Goal: Information Seeking & Learning: Learn about a topic

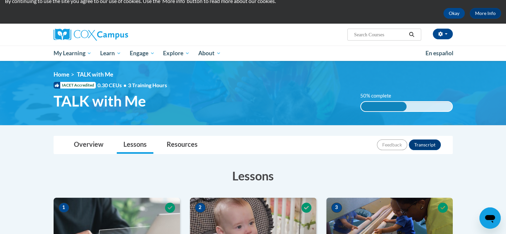
scroll to position [23, 0]
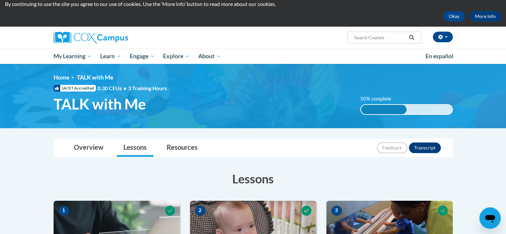
drag, startPoint x: 502, startPoint y: 38, endPoint x: 461, endPoint y: 22, distance: 44.4
click at [465, 27] on div "Diamond Grimes (Eastern Daylight Time GMT-0400 ) My Profile Inbox My Transcript…" at bounding box center [253, 45] width 506 height 37
click at [78, 36] on img at bounding box center [91, 38] width 74 height 12
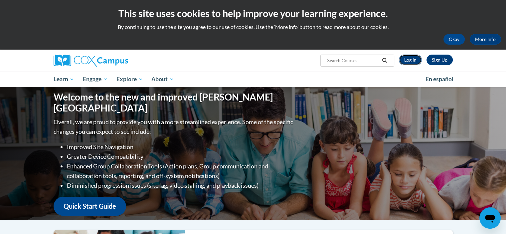
click at [412, 62] on link "Log In" at bounding box center [410, 60] width 23 height 11
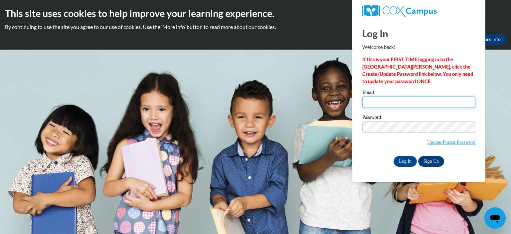
click at [401, 102] on input "Email" at bounding box center [418, 101] width 113 height 11
type input "nicolvefashion@icloud.com"
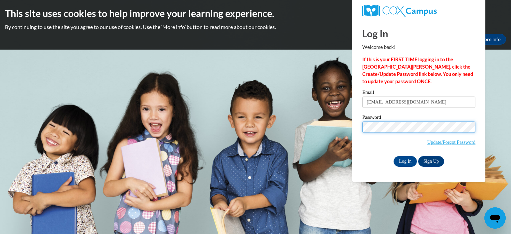
click at [393, 156] on input "Log In" at bounding box center [404, 161] width 23 height 11
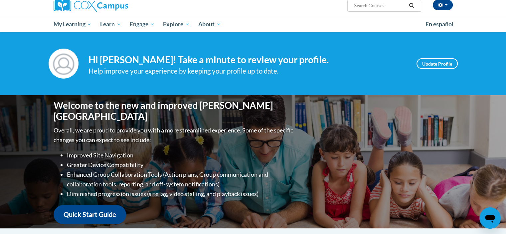
scroll to position [54, 0]
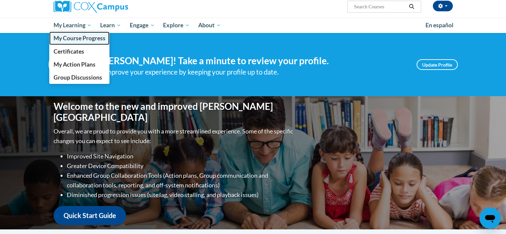
click at [96, 43] on link "My Course Progress" at bounding box center [79, 38] width 60 height 13
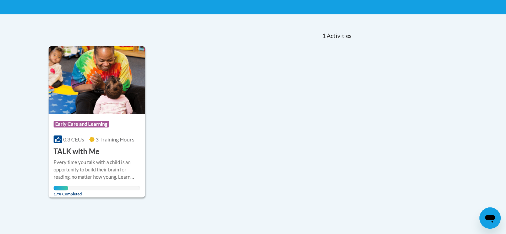
scroll to position [126, 0]
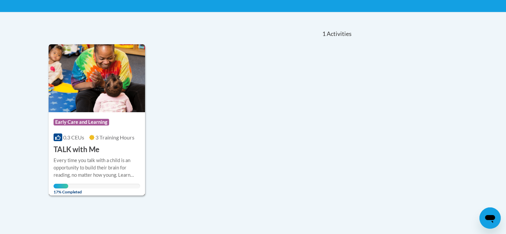
click at [114, 162] on div "Every time you talk with a child is an opportunity to build their brain for rea…" at bounding box center [97, 168] width 87 height 22
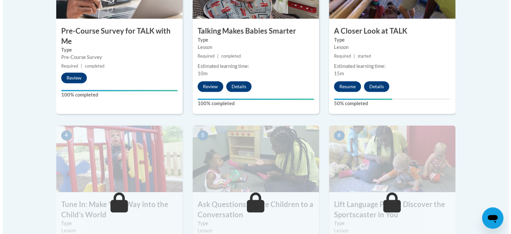
scroll to position [268, 0]
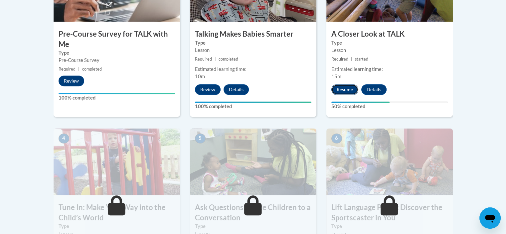
click at [344, 88] on button "Resume" at bounding box center [344, 89] width 27 height 11
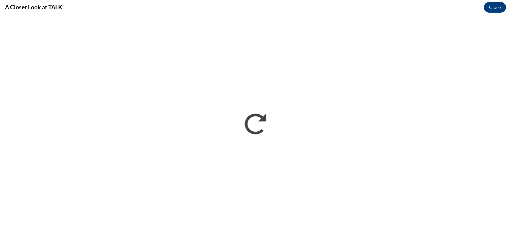
scroll to position [0, 0]
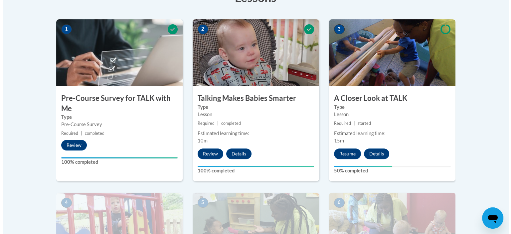
scroll to position [203, 0]
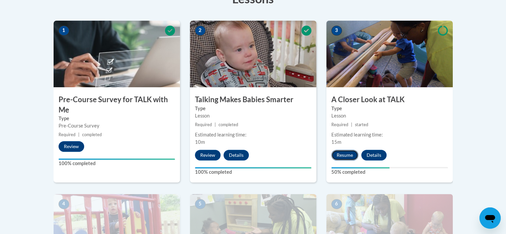
click at [345, 154] on button "Resume" at bounding box center [344, 155] width 27 height 11
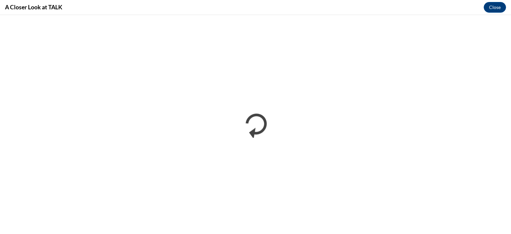
scroll to position [0, 0]
